Goal: Find specific page/section: Find specific page/section

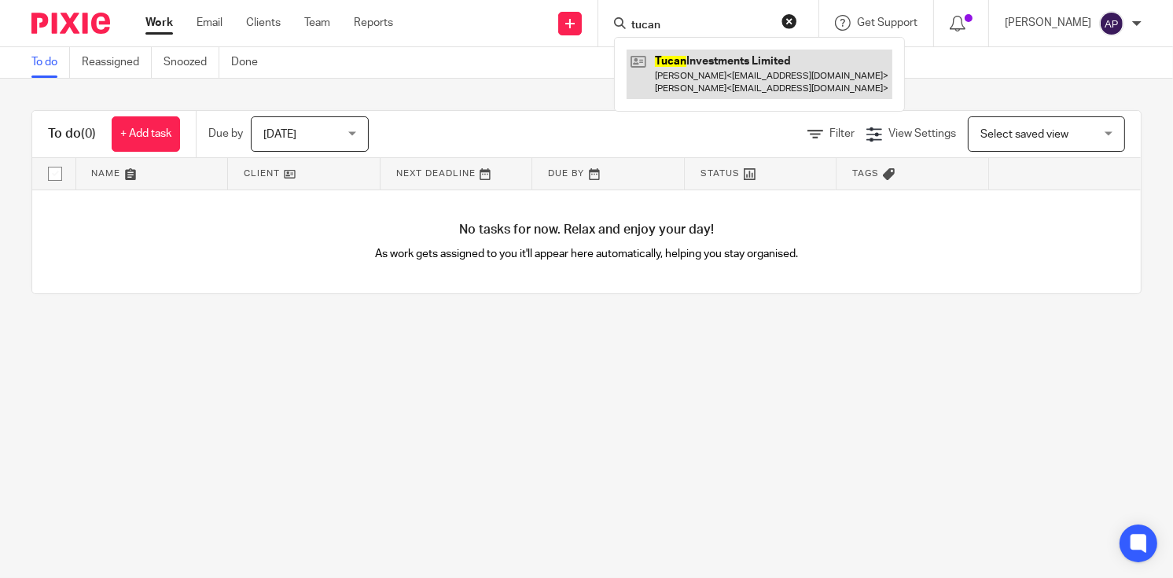
type input "tucan"
click at [793, 74] on link at bounding box center [759, 74] width 266 height 49
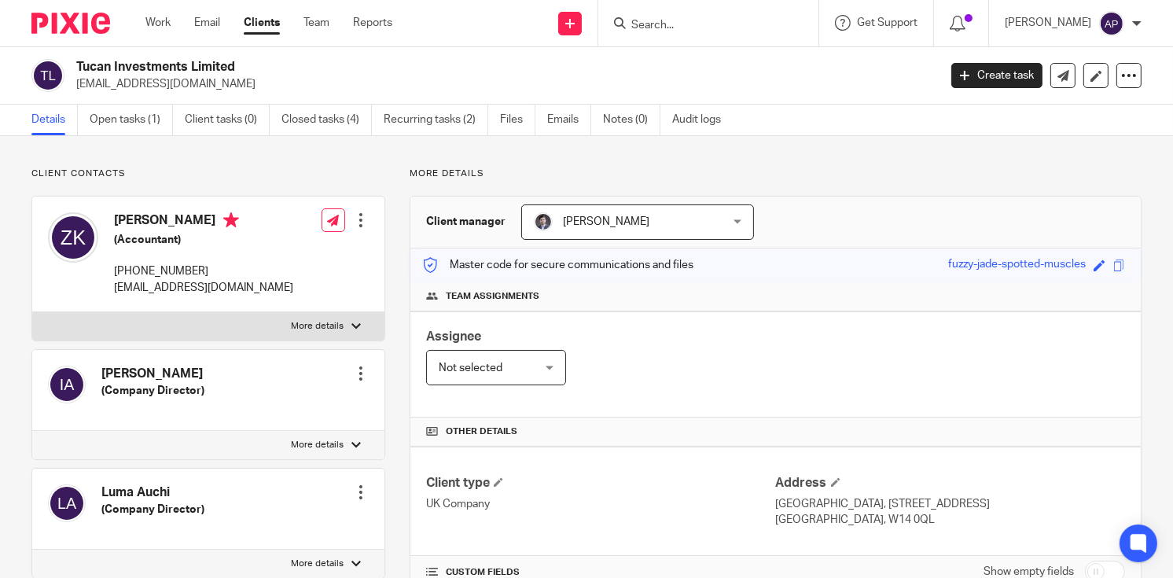
click at [255, 61] on h2 "Tucan Investments Limited" at bounding box center [416, 67] width 681 height 17
